Goal: Task Accomplishment & Management: Manage account settings

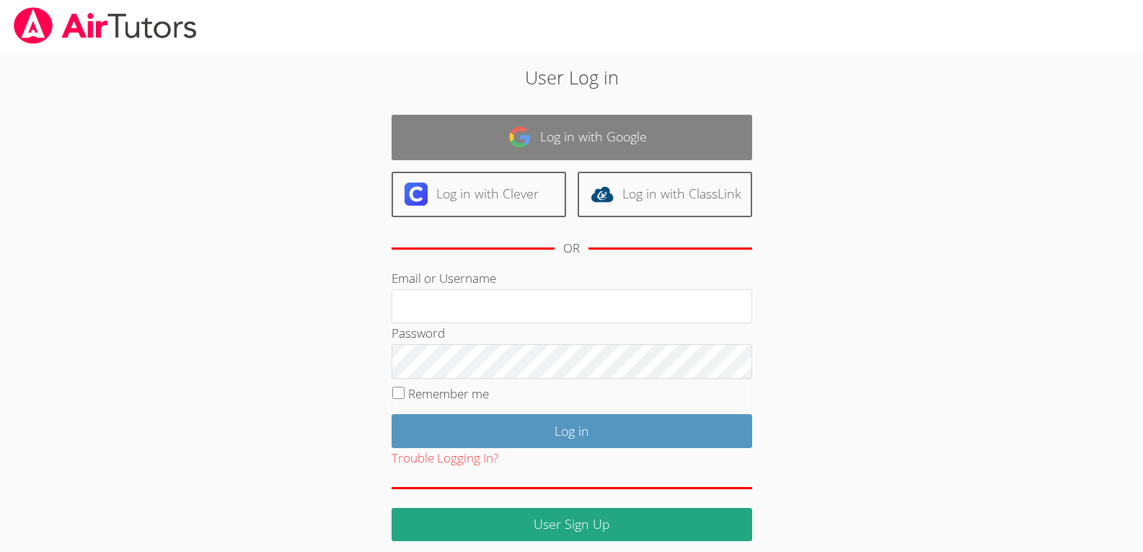
click at [536, 141] on link "Log in with Google" at bounding box center [572, 137] width 361 height 45
